Goal: Information Seeking & Learning: Learn about a topic

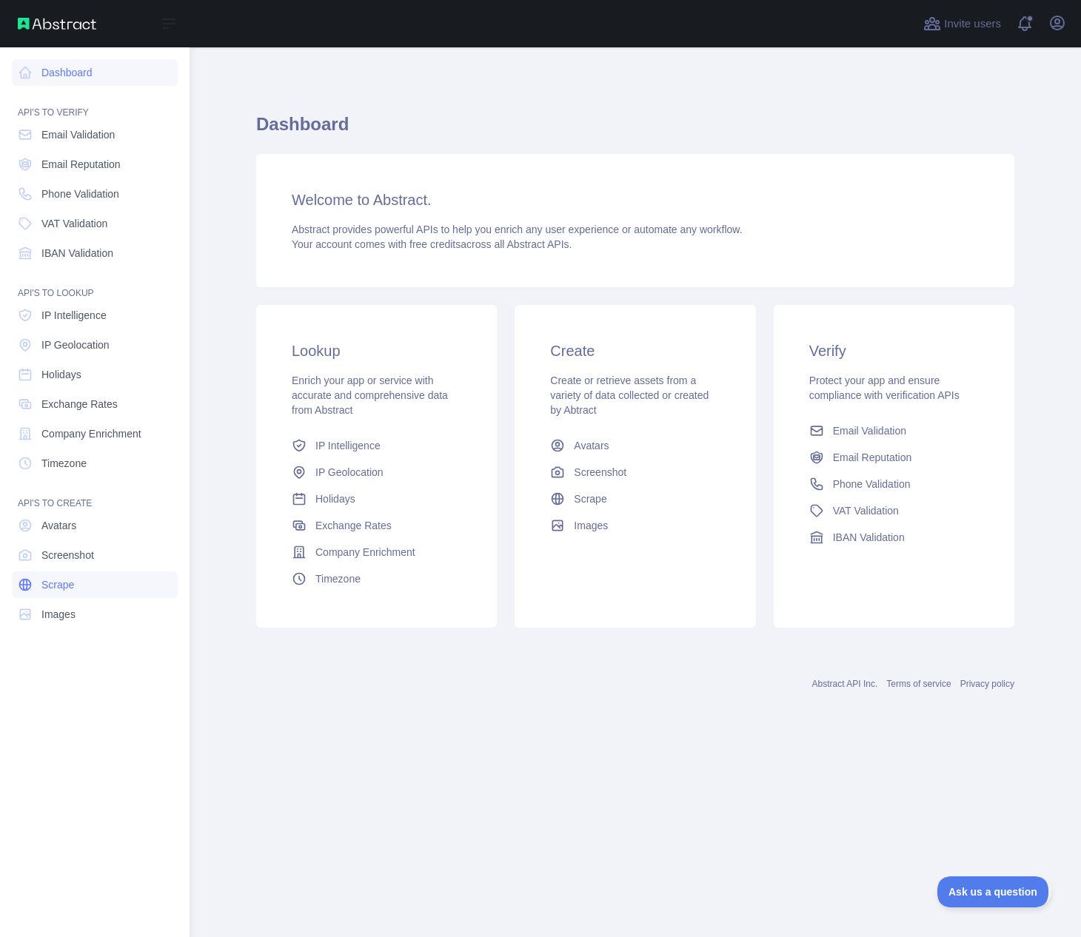
click at [84, 589] on link "Scrape" at bounding box center [95, 584] width 166 height 27
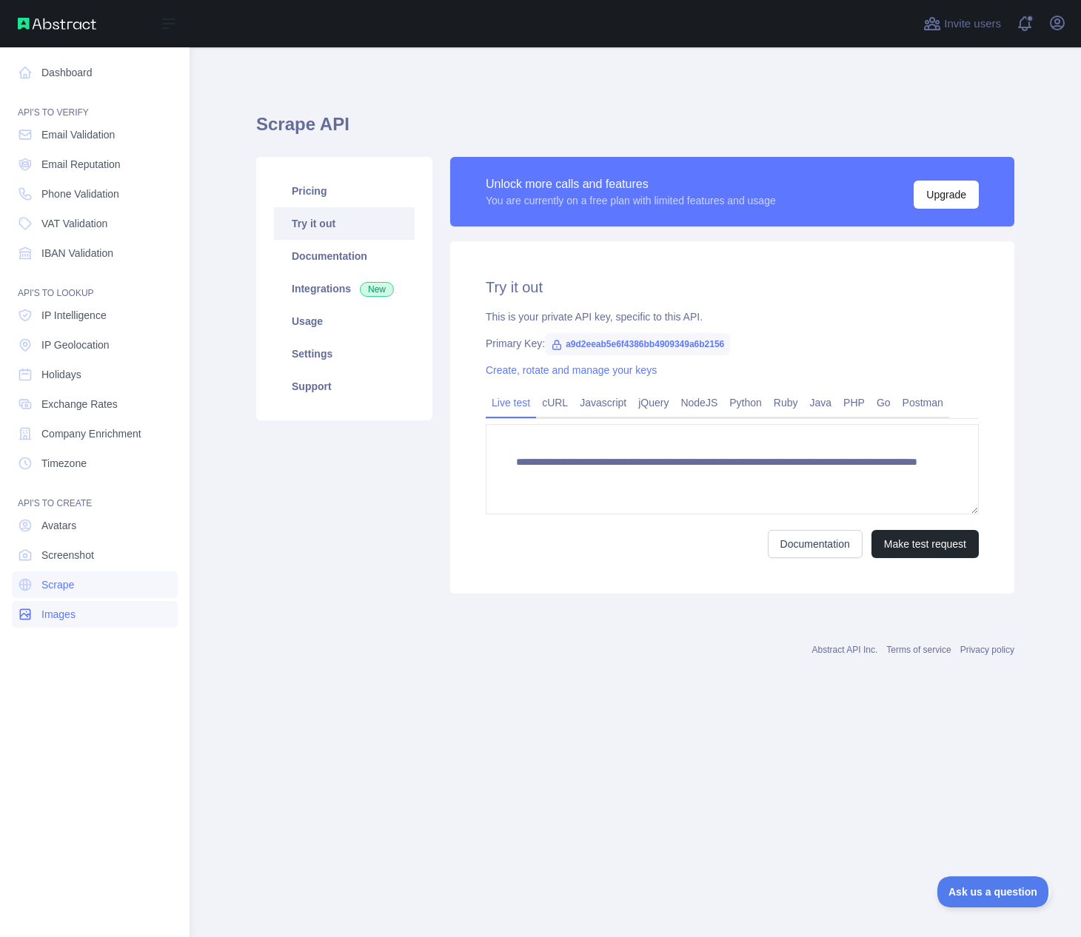
click at [60, 614] on span "Images" at bounding box center [58, 614] width 34 height 15
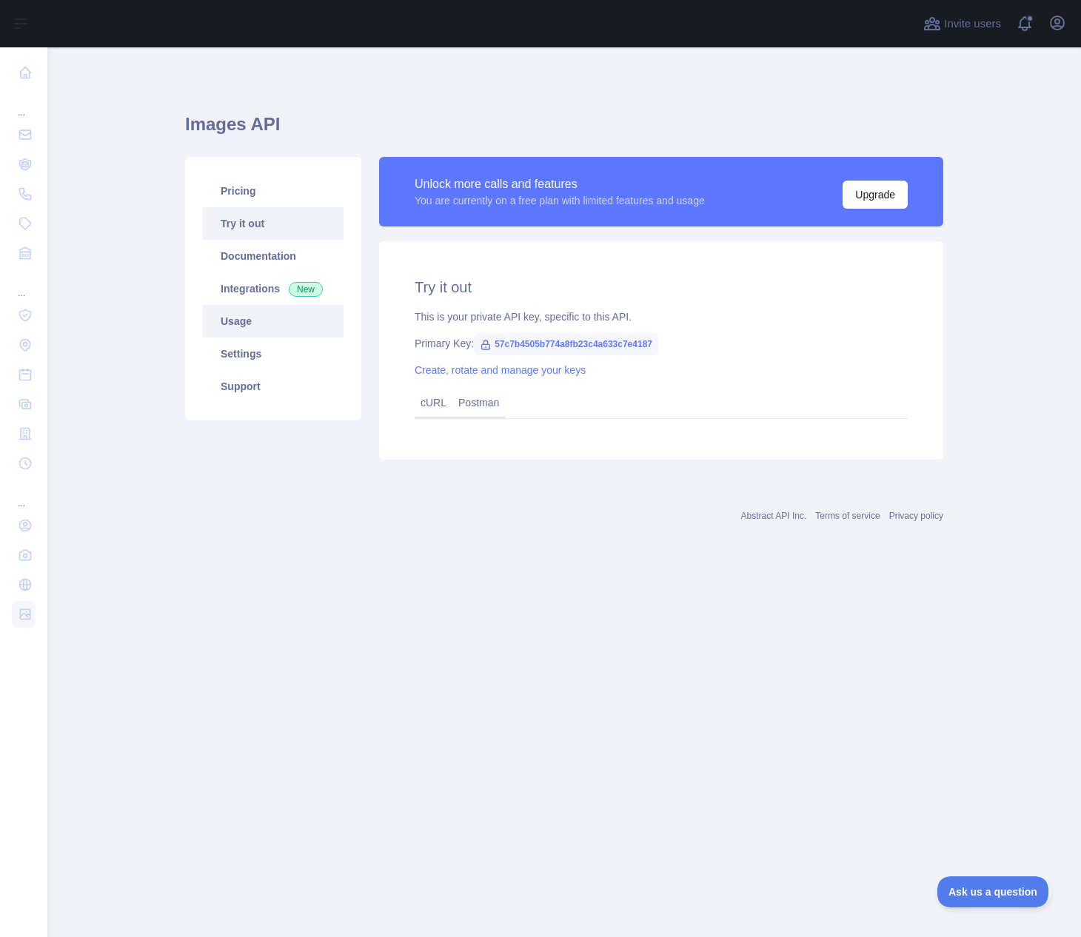
click at [258, 318] on link "Usage" at bounding box center [273, 321] width 141 height 33
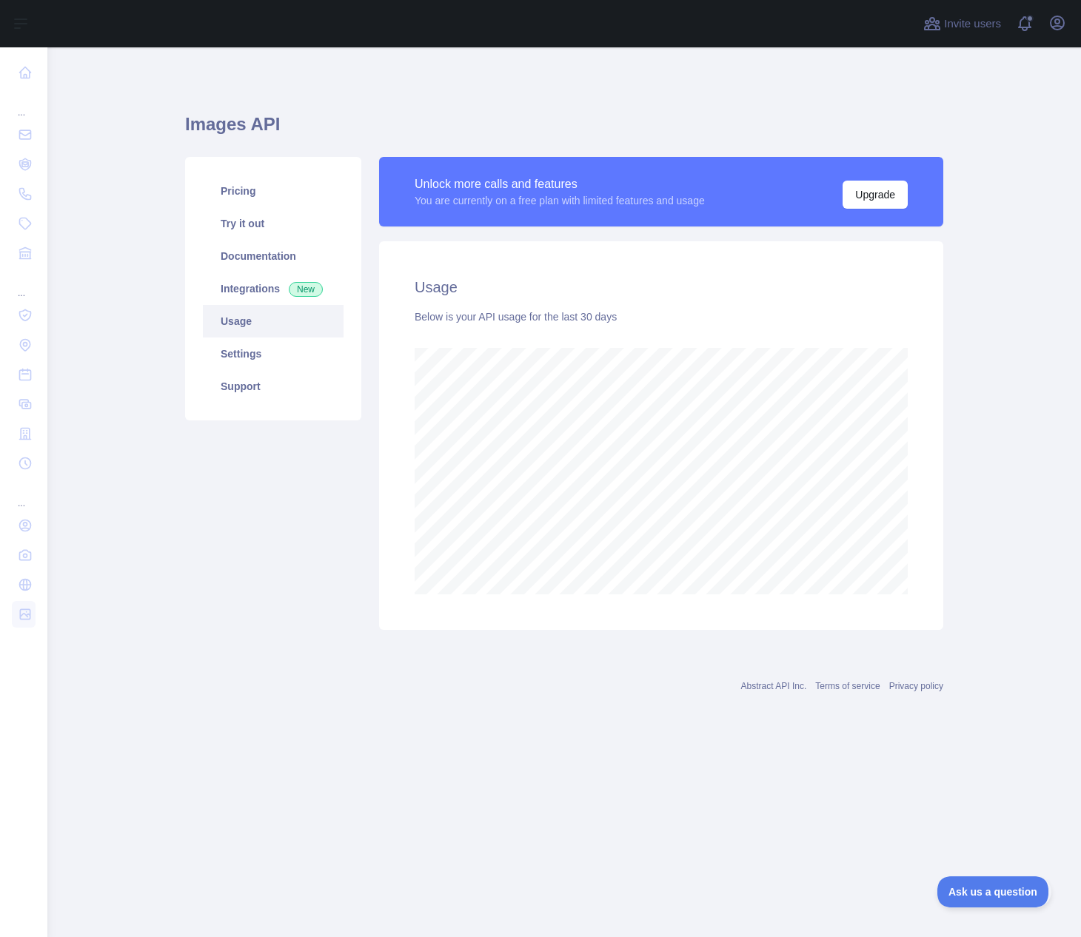
scroll to position [890, 1033]
click at [258, 258] on link "Documentation" at bounding box center [273, 256] width 141 height 33
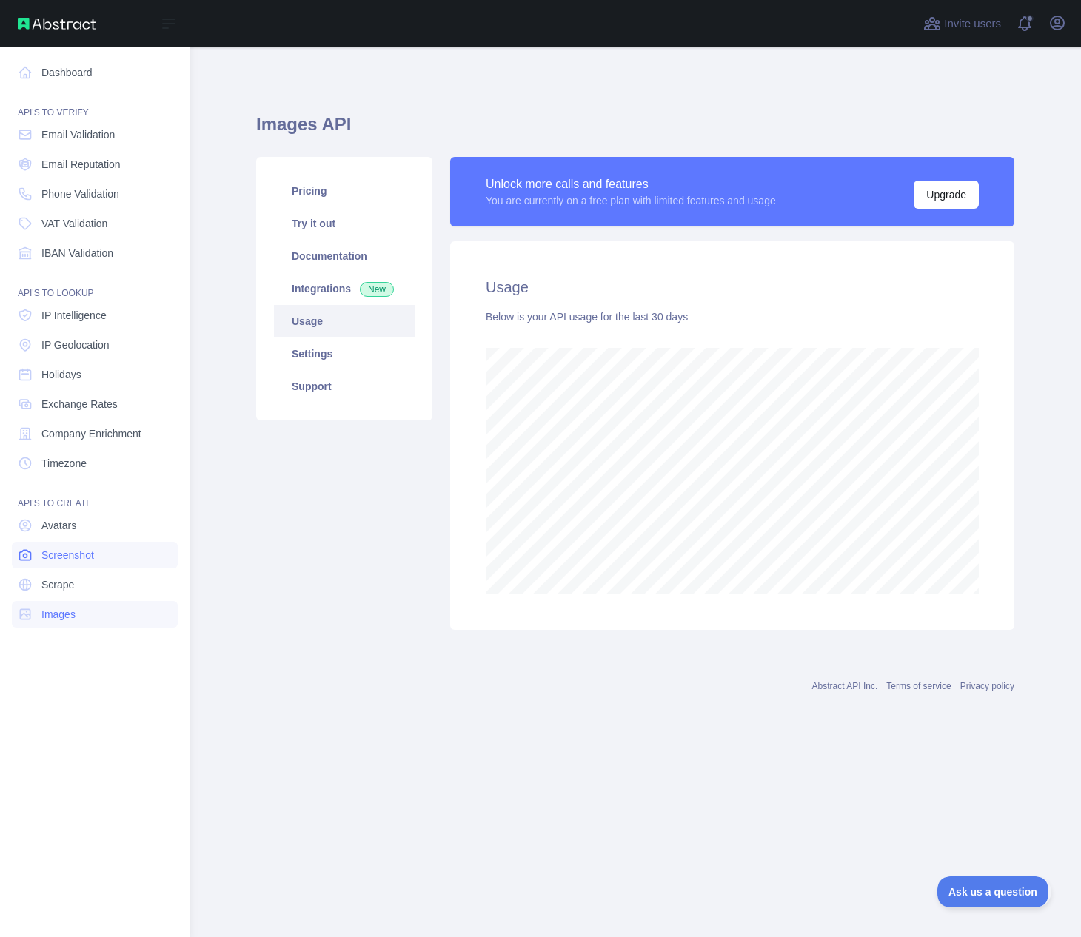
click at [39, 557] on link "Screenshot" at bounding box center [95, 555] width 166 height 27
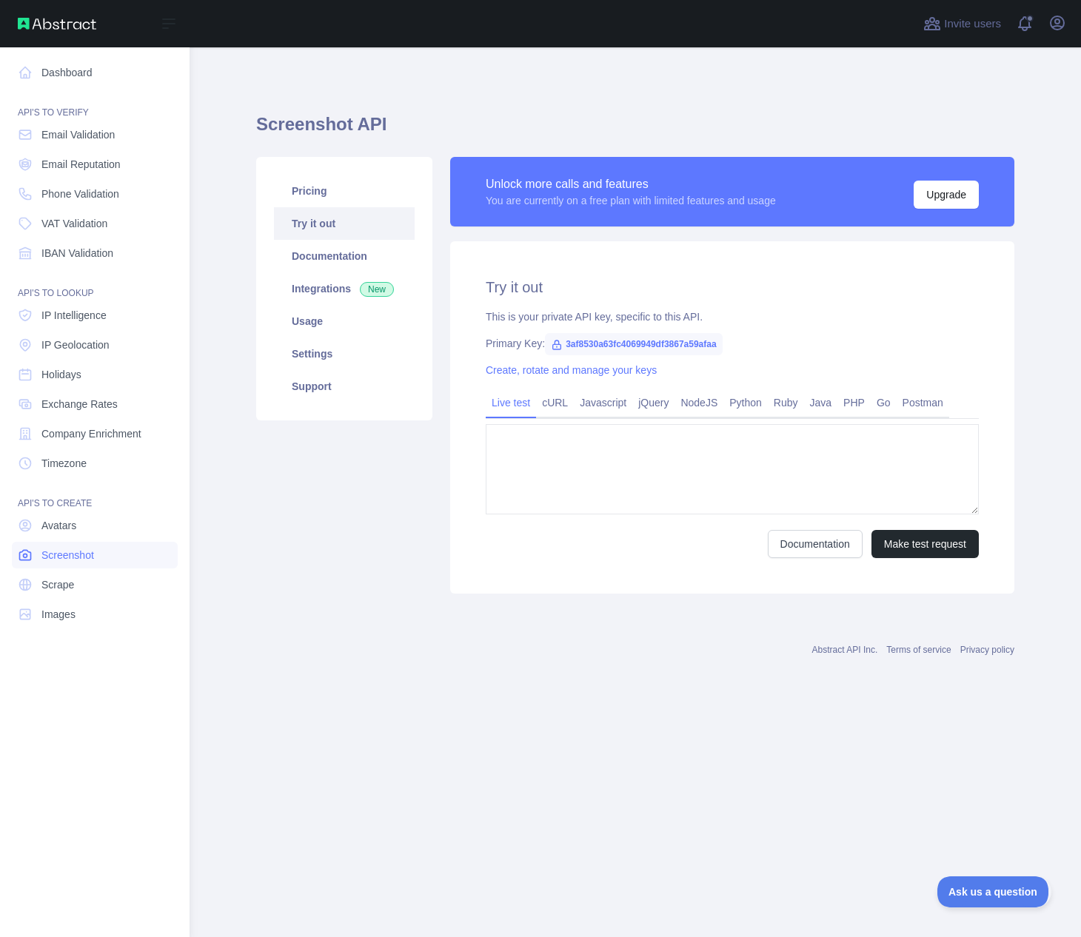
type textarea "**********"
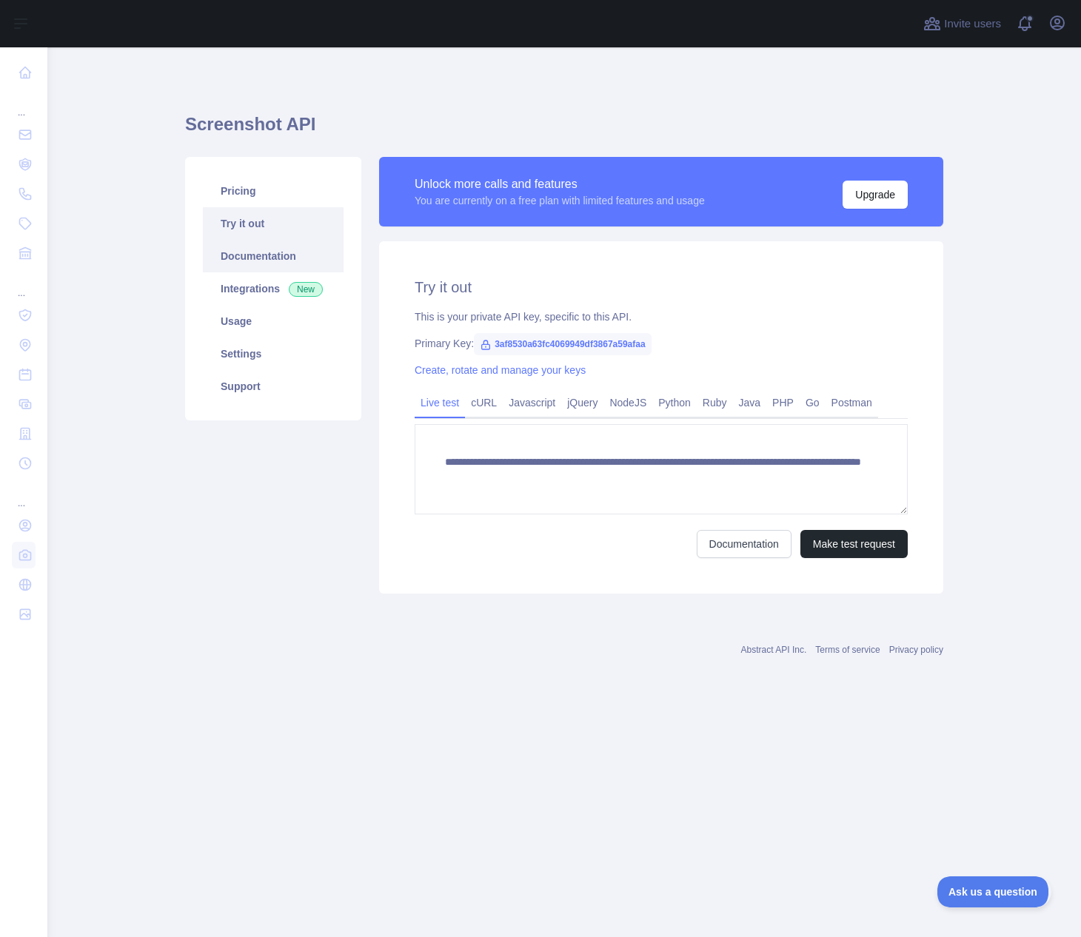
click at [264, 255] on link "Documentation" at bounding box center [273, 256] width 141 height 33
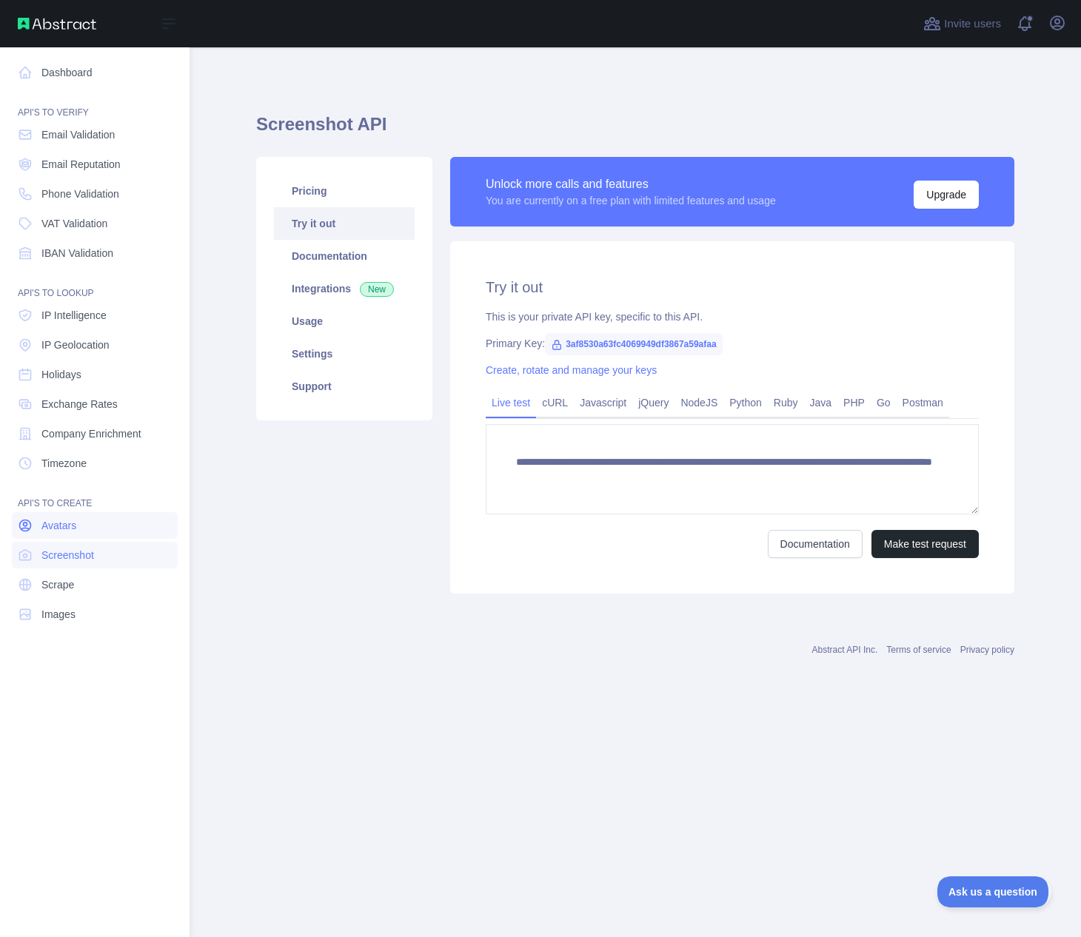
click at [51, 530] on span "Avatars" at bounding box center [58, 525] width 35 height 15
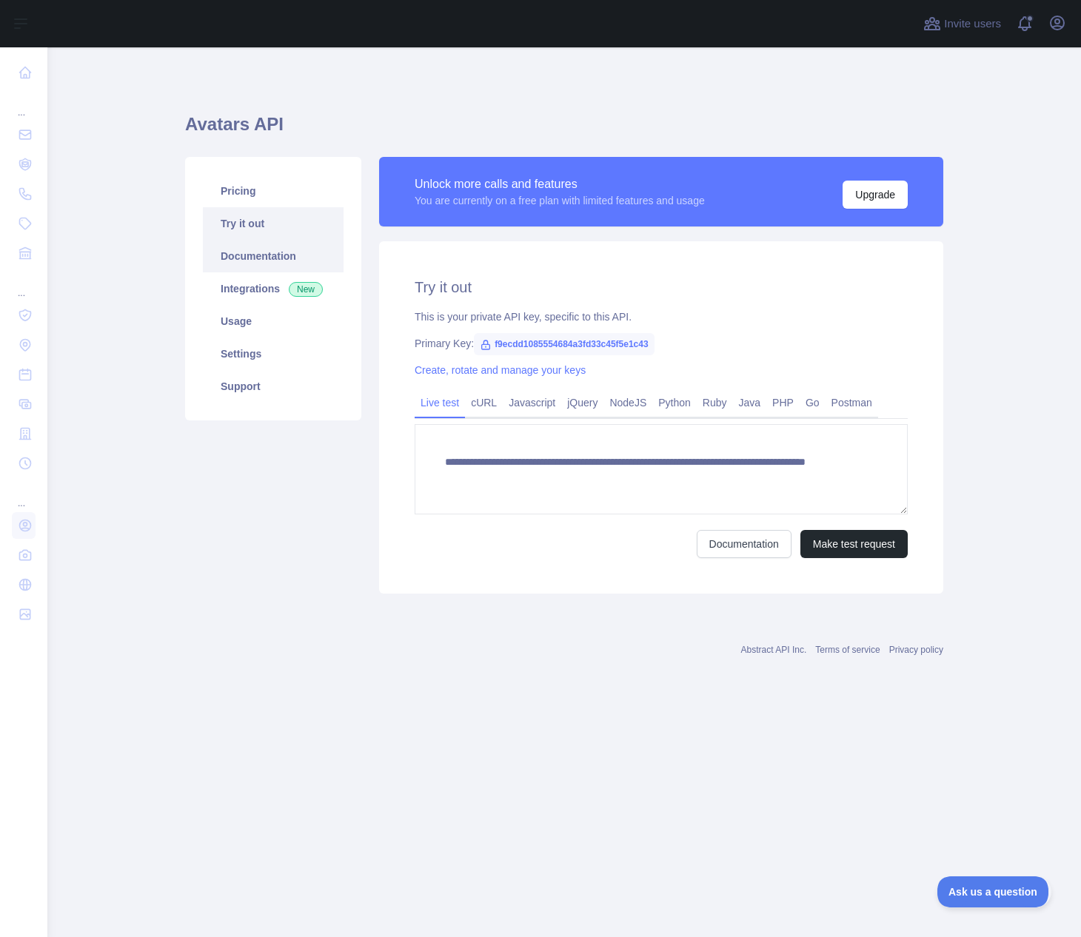
click at [254, 260] on link "Documentation" at bounding box center [273, 256] width 141 height 33
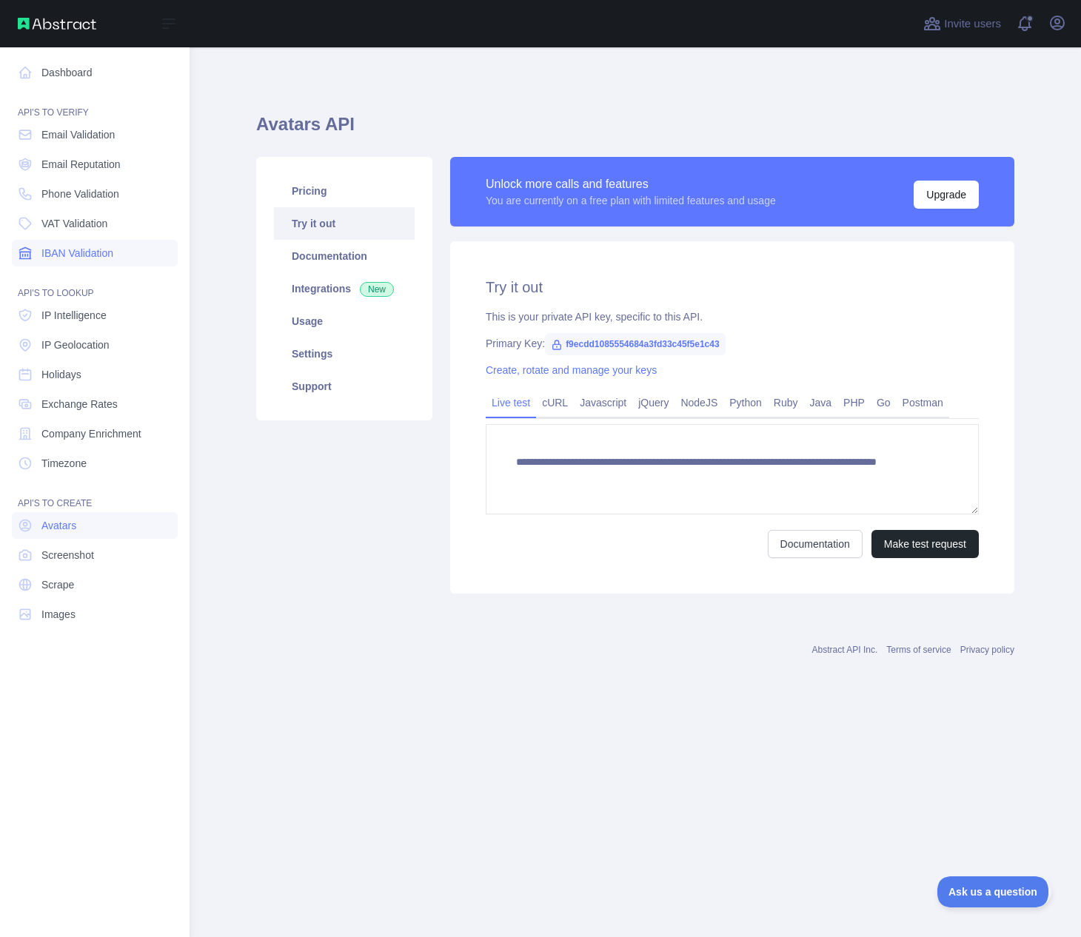
click at [74, 255] on span "IBAN Validation" at bounding box center [77, 253] width 72 height 15
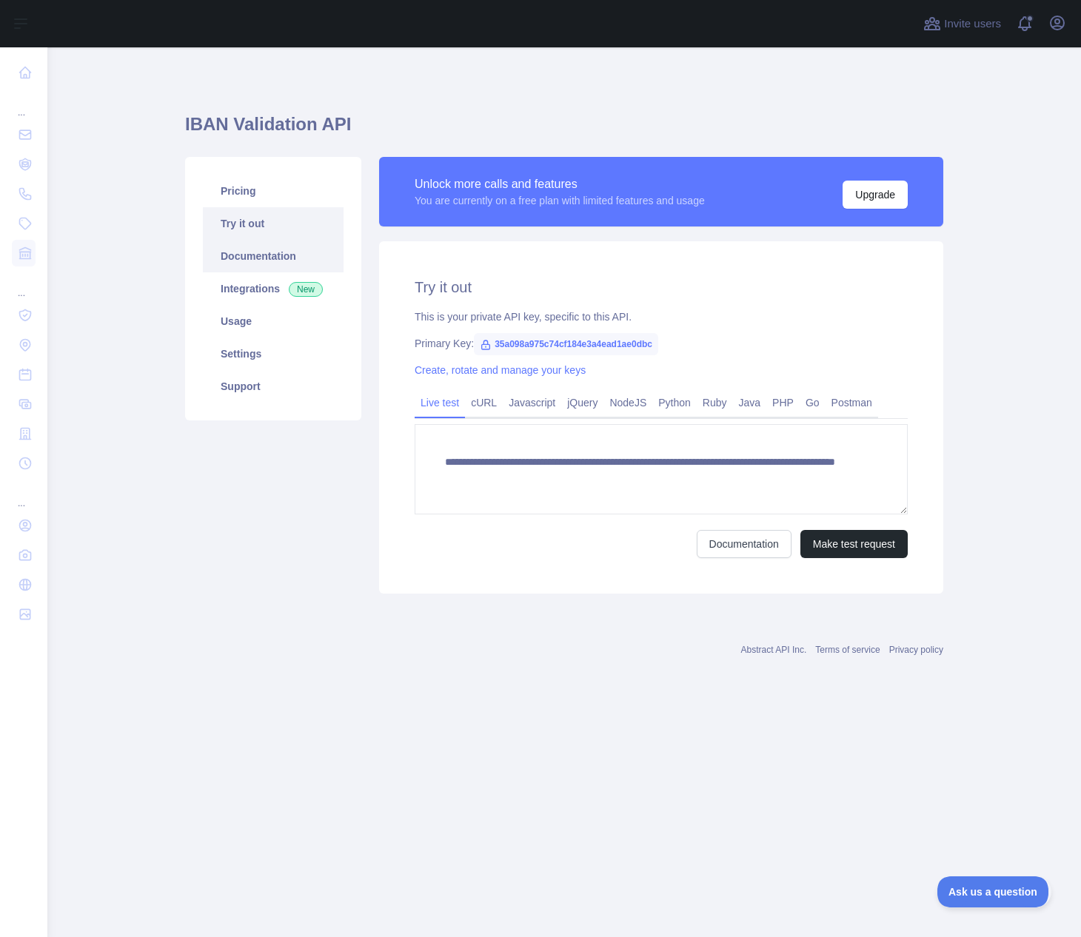
click at [229, 272] on link "Documentation" at bounding box center [273, 256] width 141 height 33
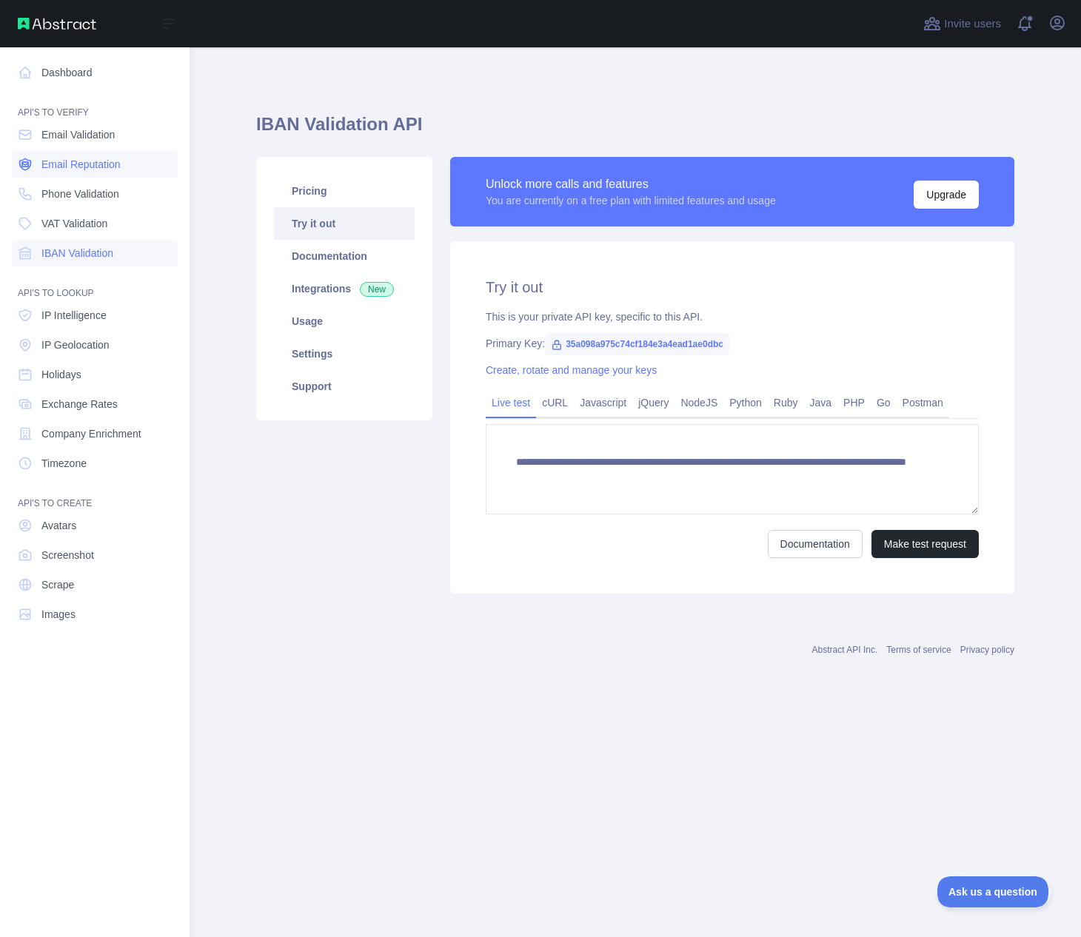
click at [88, 165] on span "Email Reputation" at bounding box center [80, 164] width 79 height 15
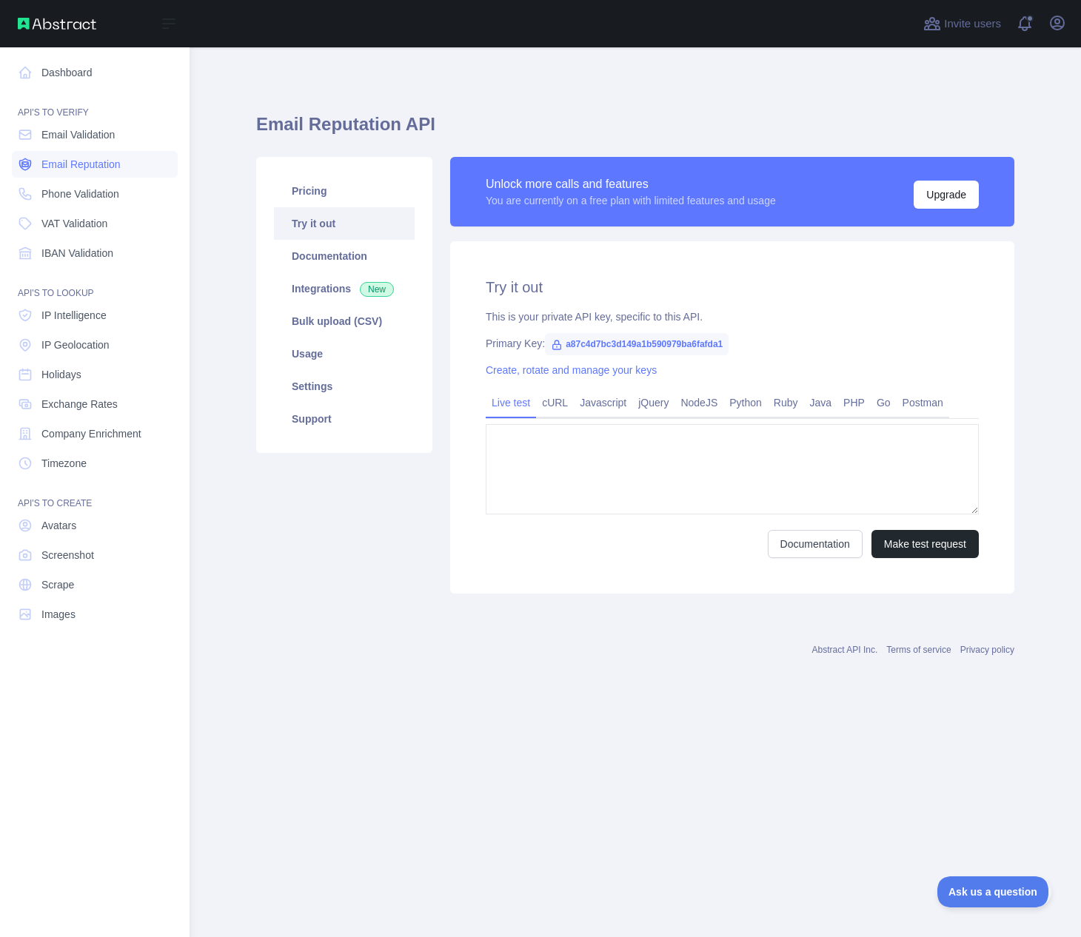
type textarea "**********"
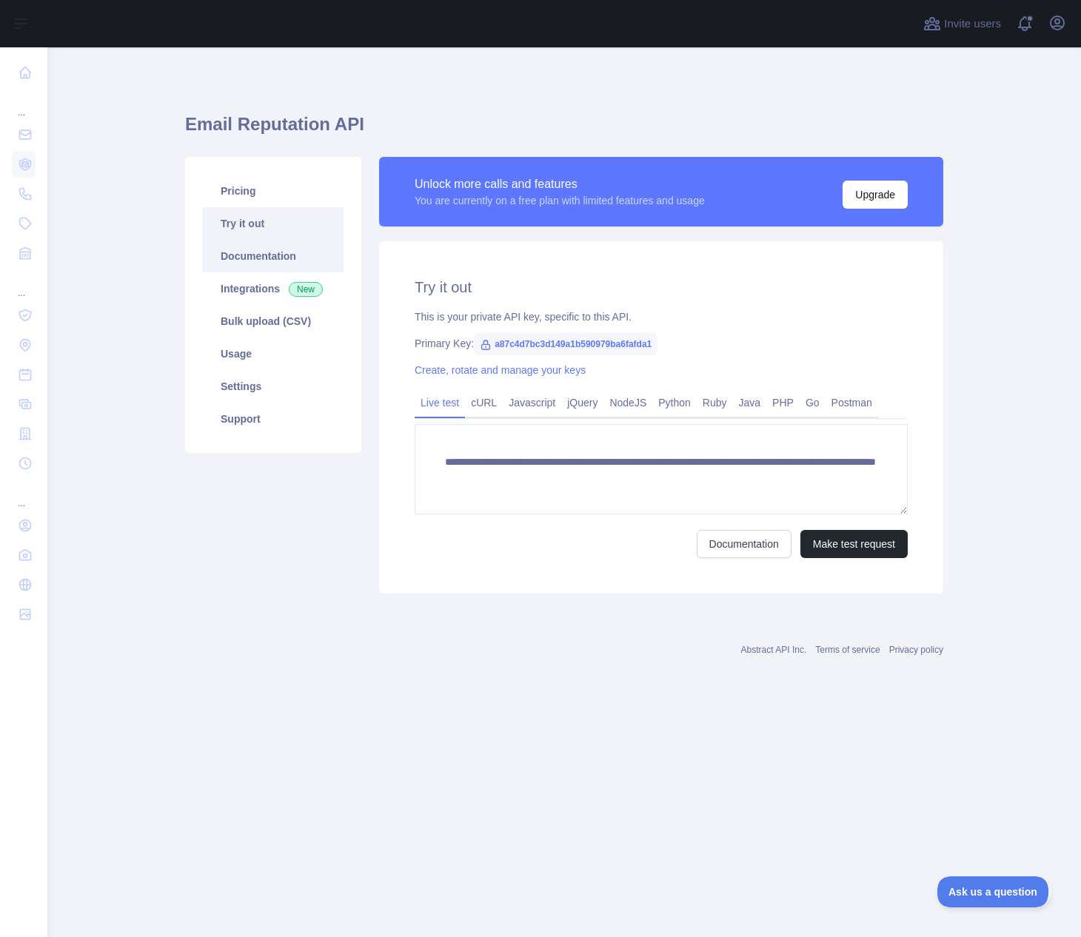
click at [271, 252] on link "Documentation" at bounding box center [273, 256] width 141 height 33
